Goal: Information Seeking & Learning: Find specific fact

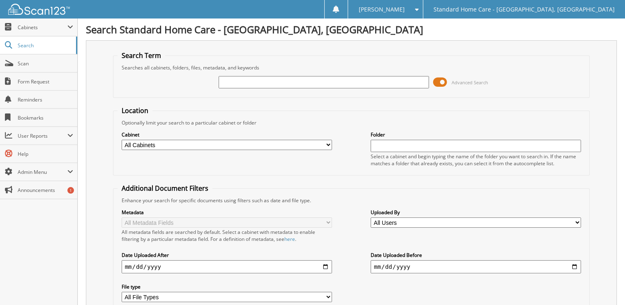
click at [231, 81] on input "text" at bounding box center [324, 82] width 211 height 12
paste input "Guillermin"
type input "[PERSON_NAME]"
drag, startPoint x: 271, startPoint y: 80, endPoint x: 158, endPoint y: 98, distance: 114.9
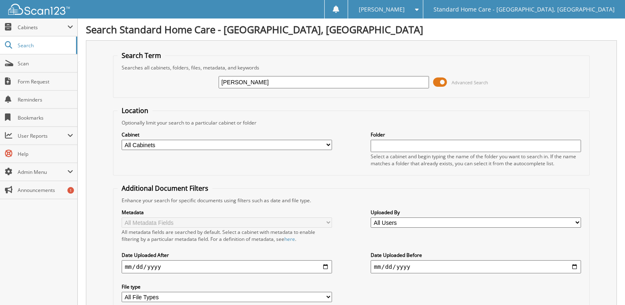
click at [164, 96] on fieldset "Search Term Searches all cabinets, folders, files, metadata, and keywords [GEOG…" at bounding box center [351, 74] width 477 height 47
type input "[PERSON_NAME]"
